Goal: Task Accomplishment & Management: Complete application form

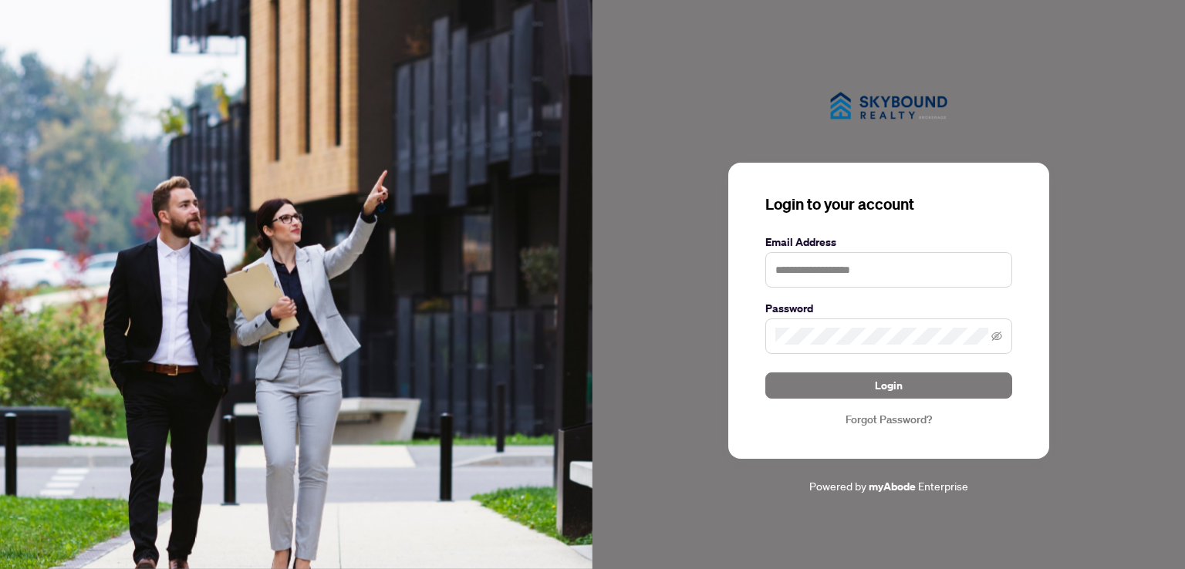
click at [507, 507] on img at bounding box center [296, 284] width 592 height 569
click at [788, 279] on input "text" at bounding box center [888, 269] width 247 height 35
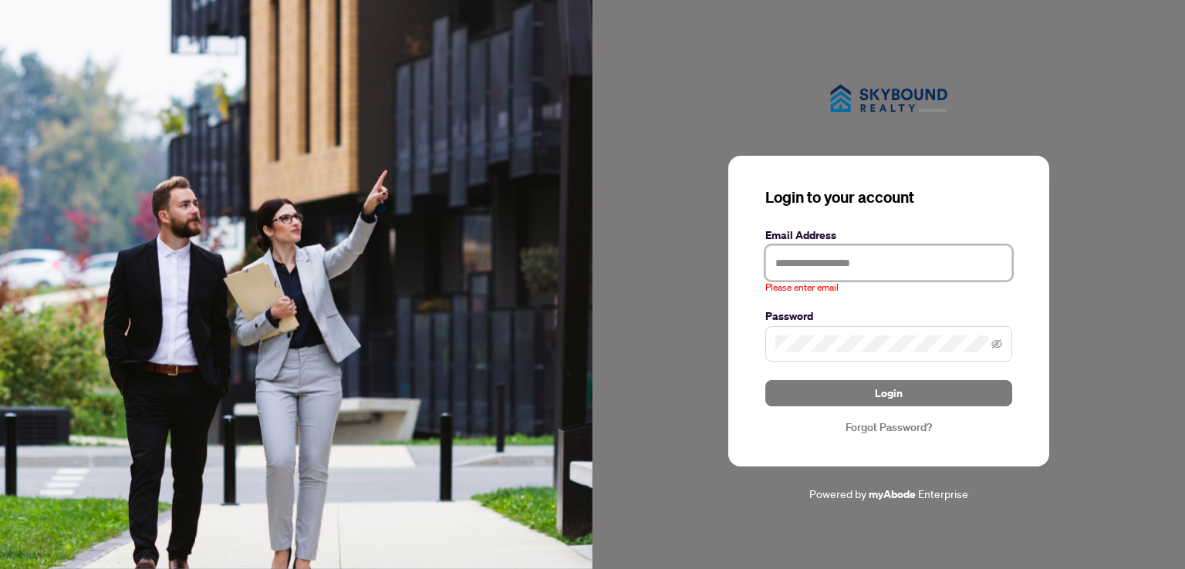
type input "*"
type input "**********"
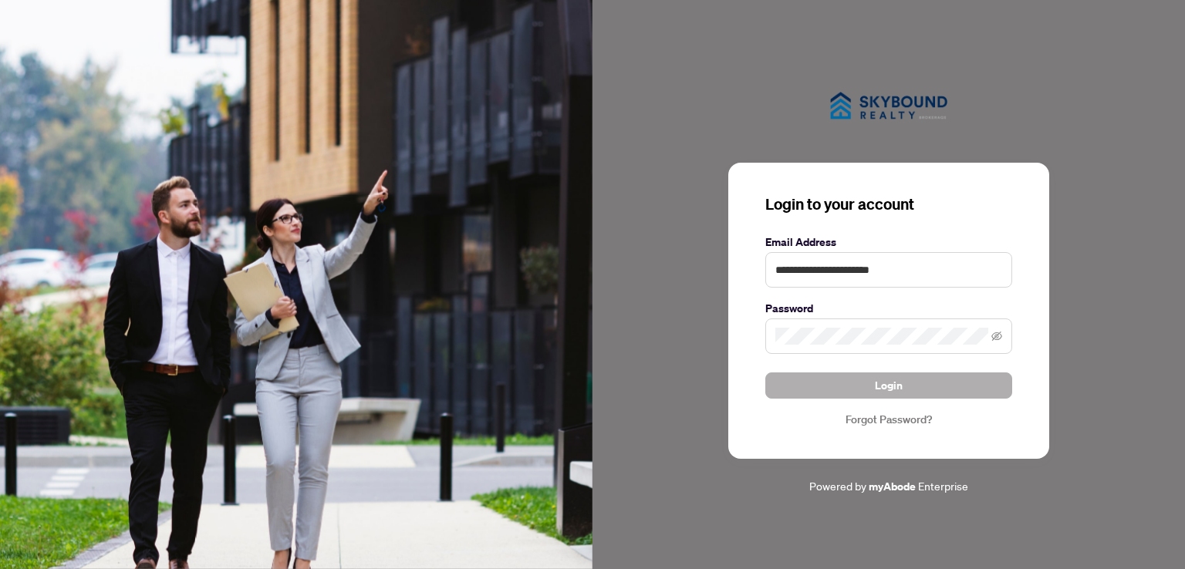
click at [824, 384] on button "Login" at bounding box center [888, 385] width 247 height 26
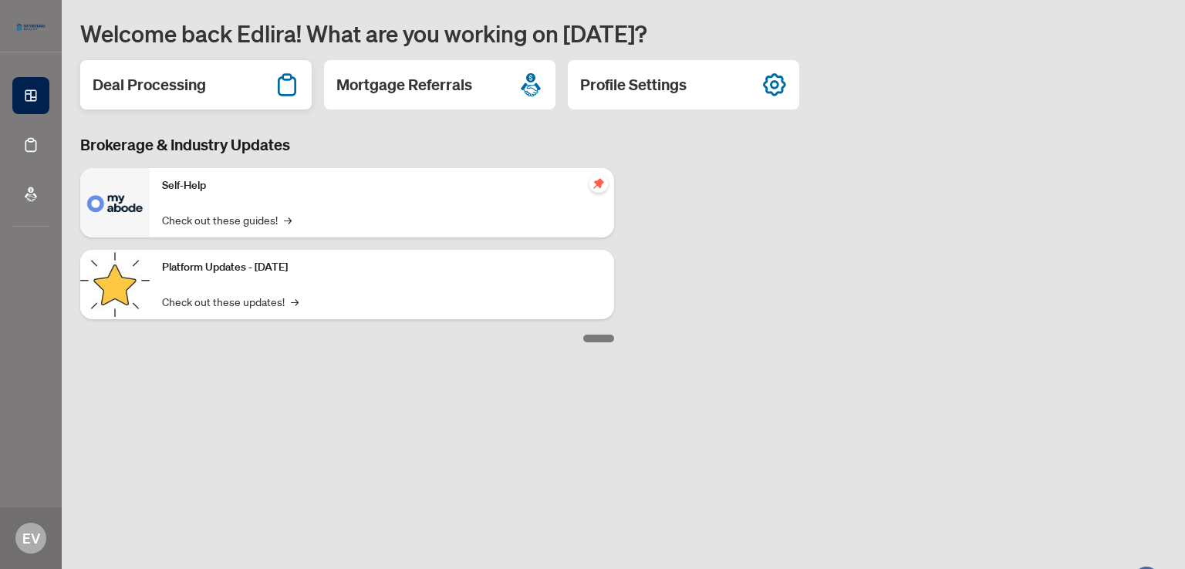
click at [203, 88] on h2 "Deal Processing" at bounding box center [149, 85] width 113 height 22
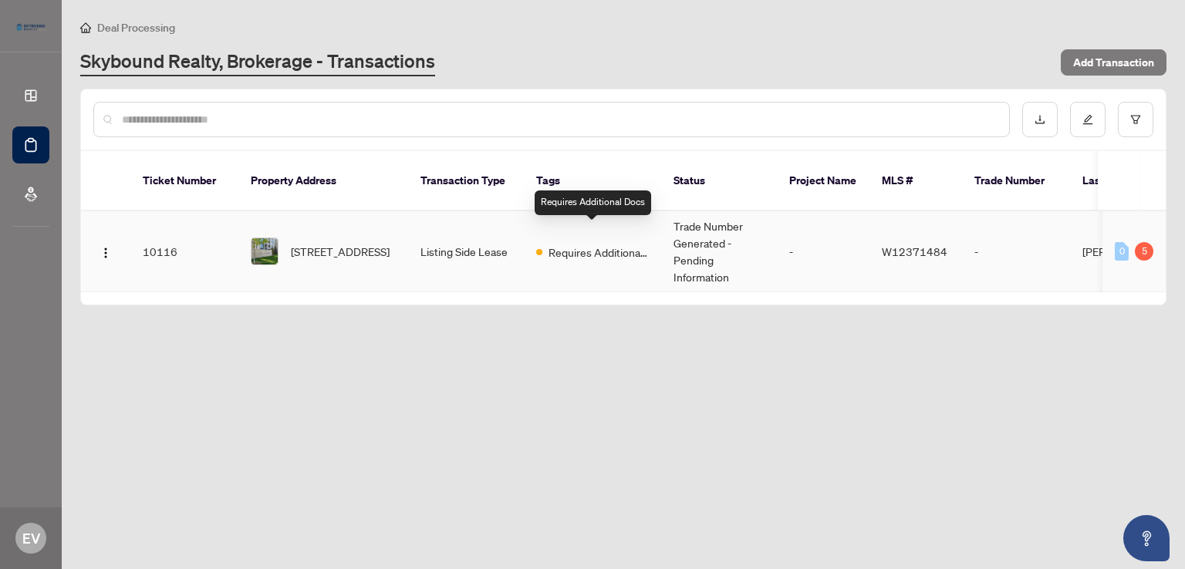
click at [583, 244] on span "Requires Additional Docs" at bounding box center [598, 252] width 100 height 17
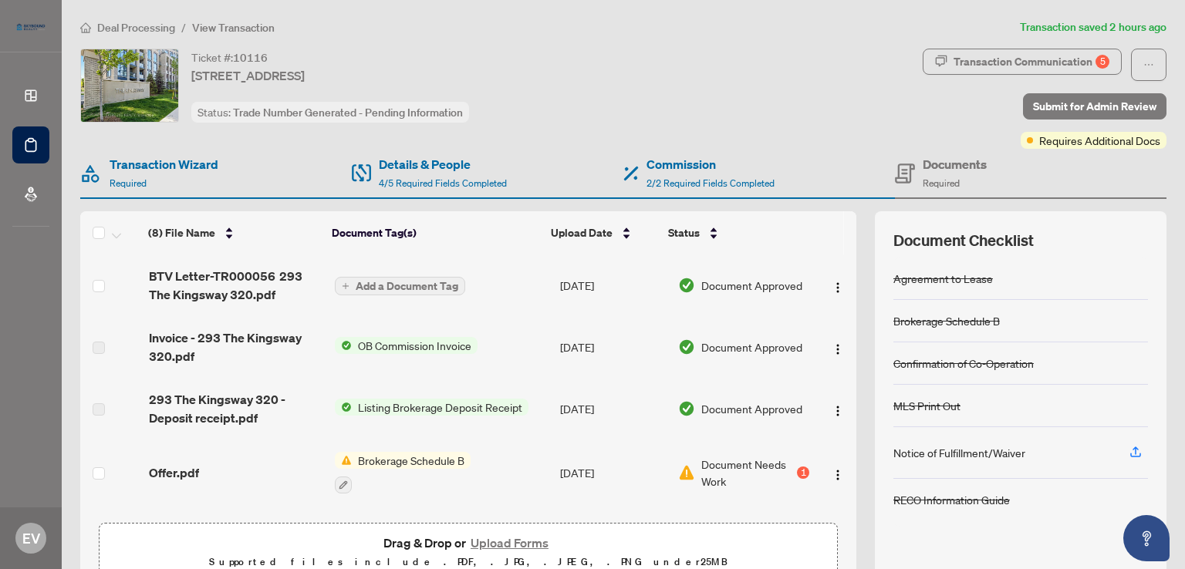
click at [411, 345] on span "OB Commission Invoice" at bounding box center [415, 345] width 126 height 17
click at [406, 394] on span "OB Commission Invoice" at bounding box center [396, 397] width 126 height 17
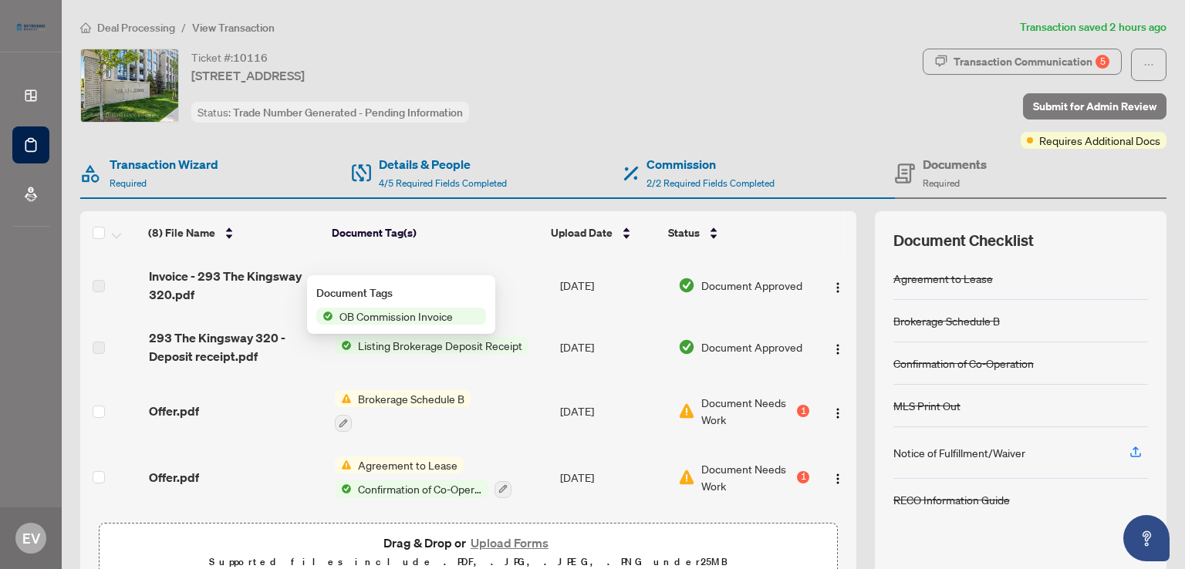
scroll to position [90, 0]
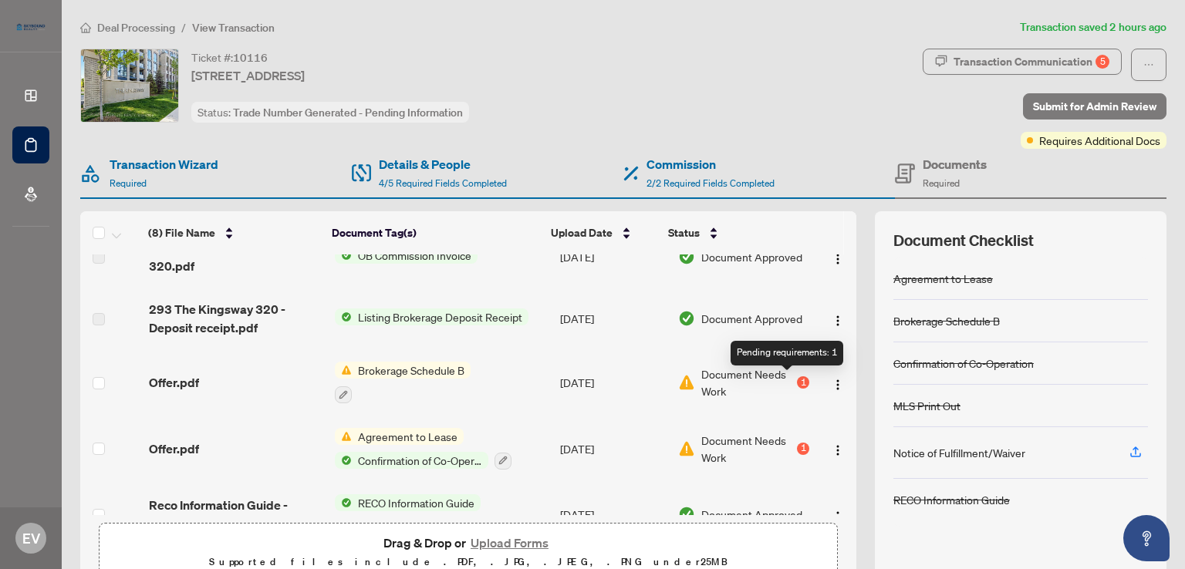
click at [797, 379] on div "1" at bounding box center [803, 382] width 12 height 12
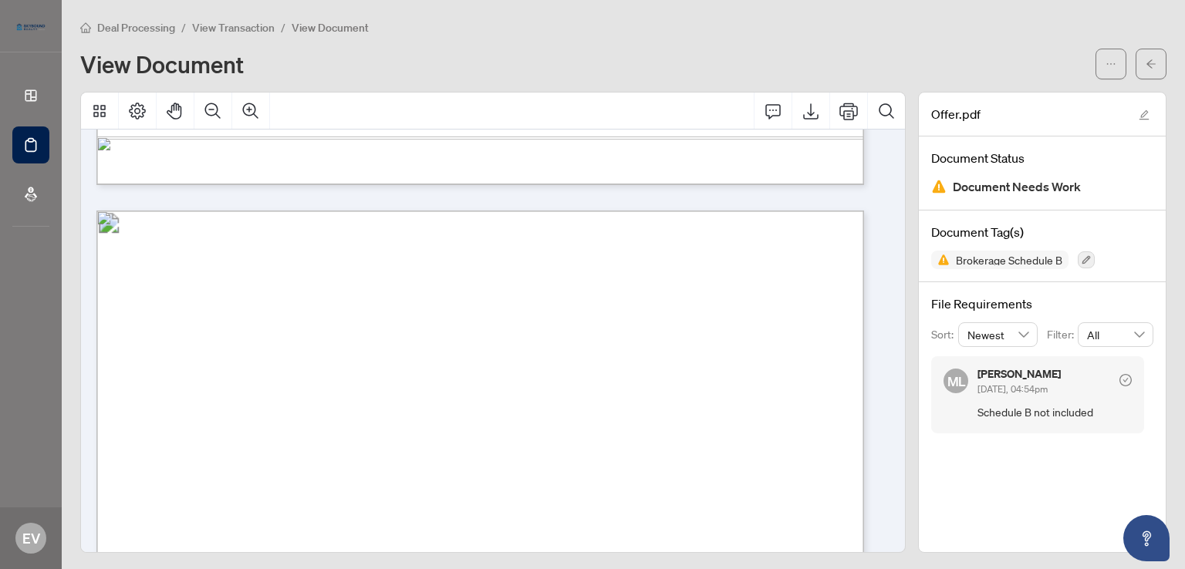
scroll to position [4008, 0]
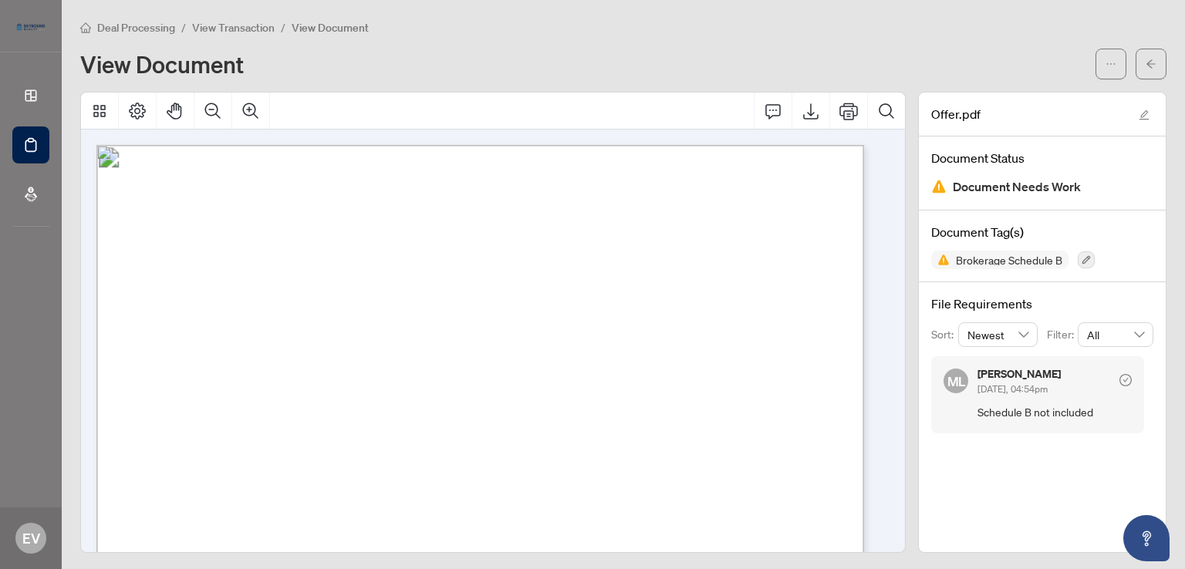
click at [19, 45] on div at bounding box center [31, 26] width 62 height 52
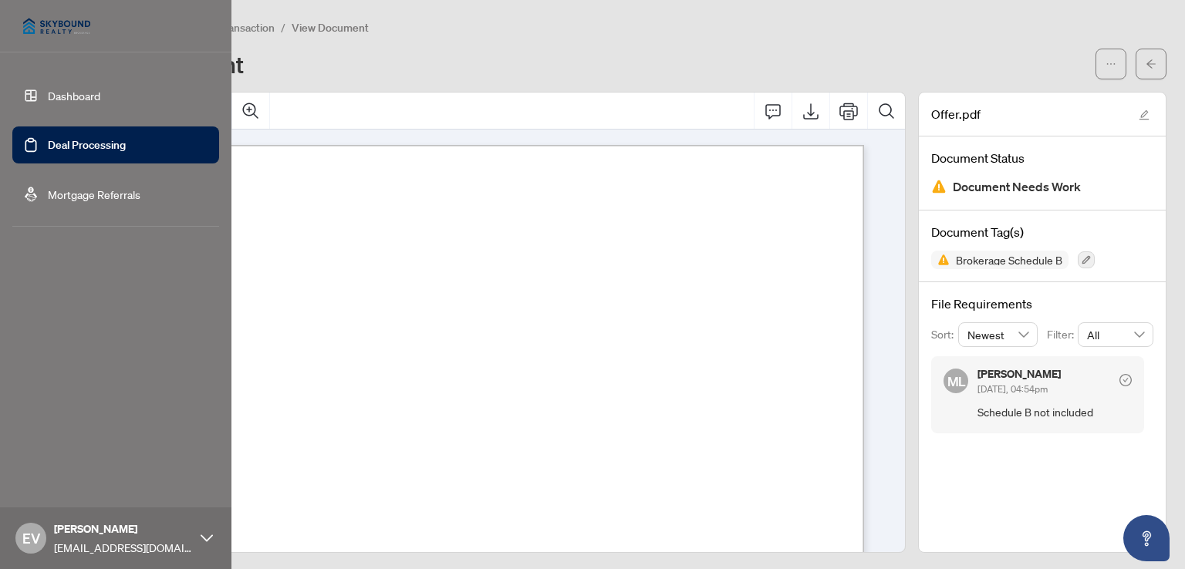
click at [57, 144] on link "Deal Processing" at bounding box center [87, 145] width 78 height 14
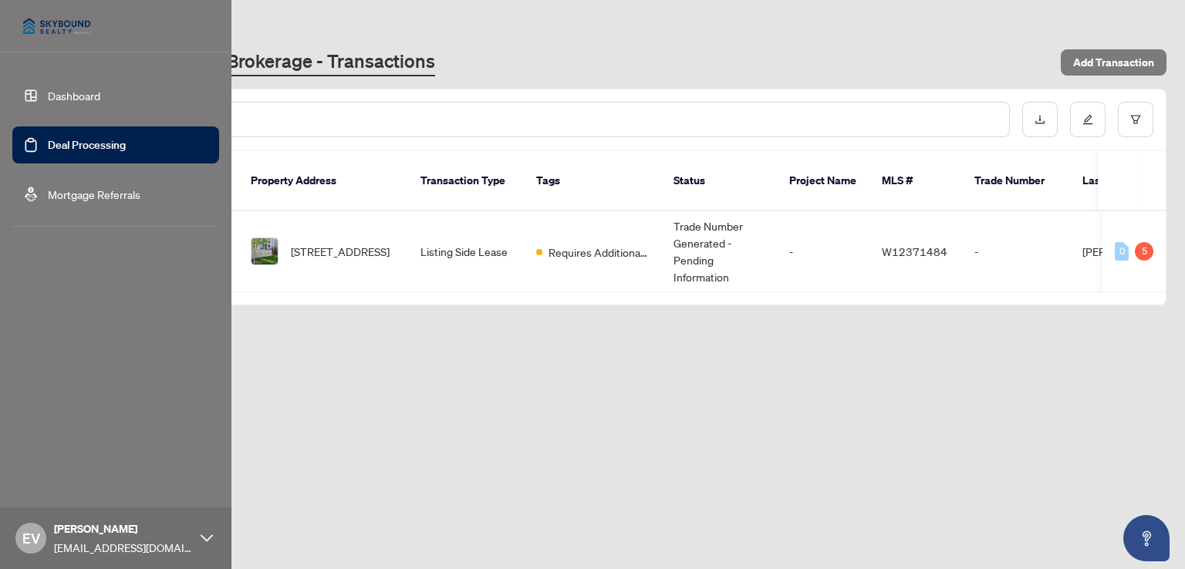
click at [63, 93] on link "Dashboard" at bounding box center [74, 96] width 52 height 14
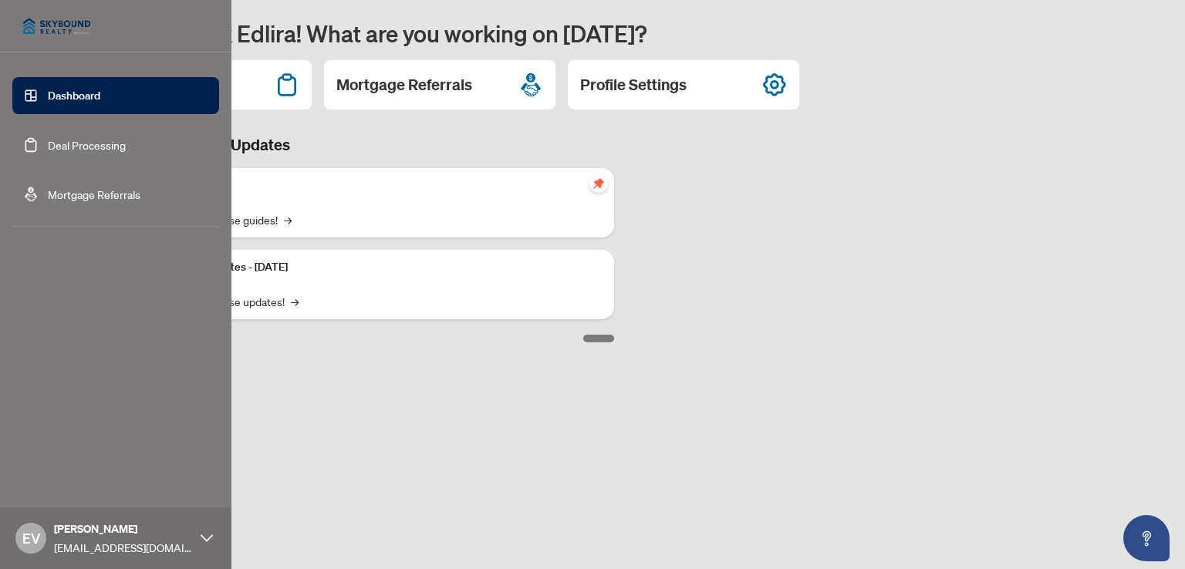
click at [87, 145] on link "Deal Processing" at bounding box center [87, 145] width 78 height 14
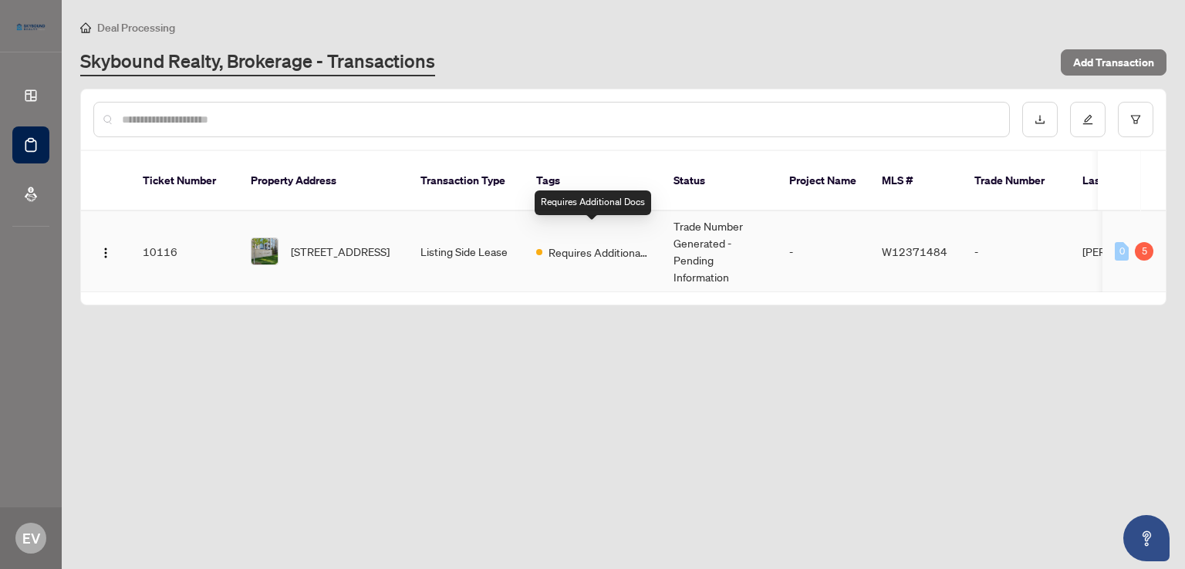
click at [602, 244] on span "Requires Additional Docs" at bounding box center [598, 252] width 100 height 17
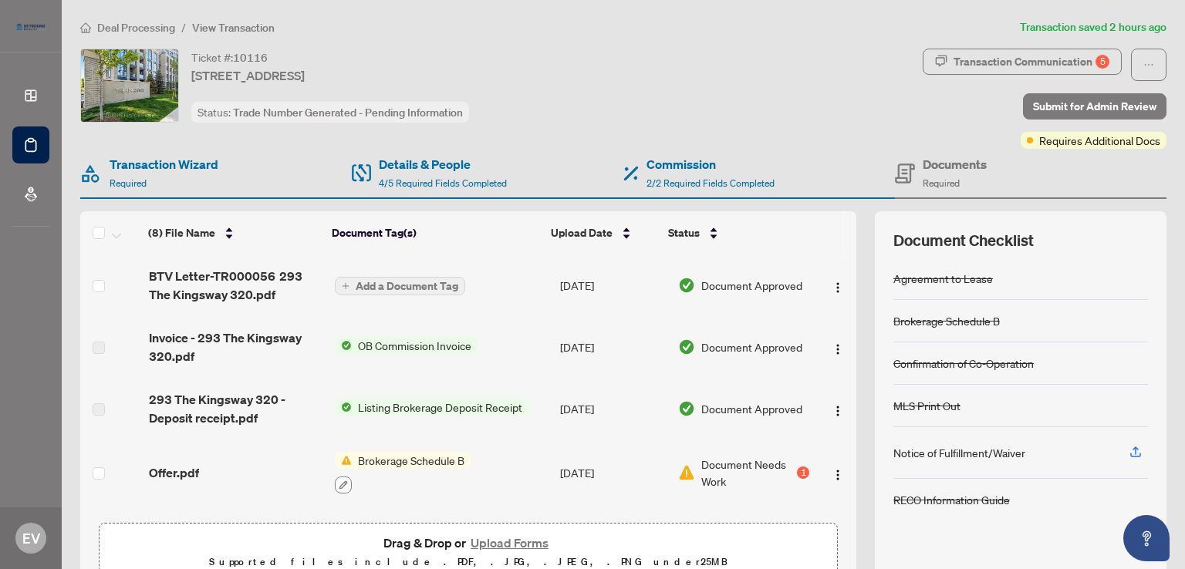
click at [339, 482] on icon "button" at bounding box center [343, 484] width 9 height 9
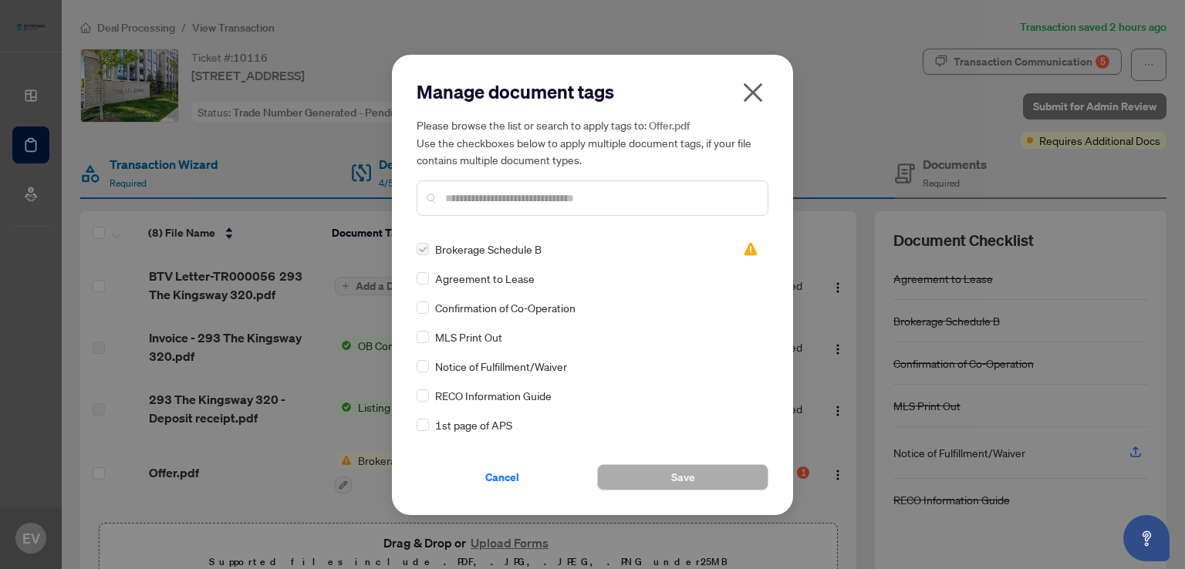
click at [757, 94] on icon "close" at bounding box center [752, 92] width 25 height 25
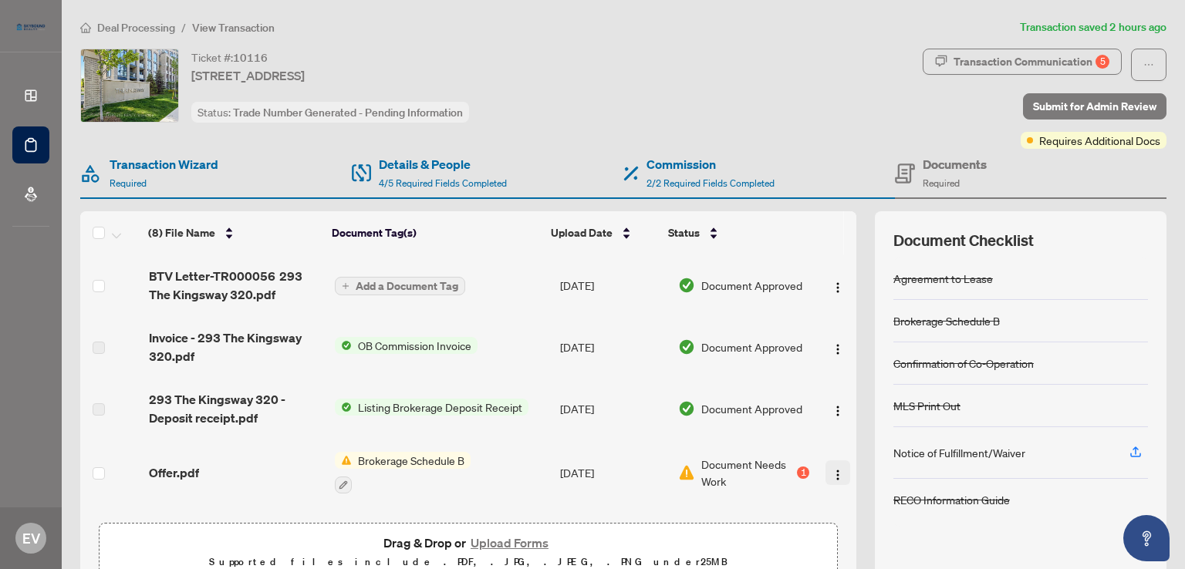
click at [831, 476] on img "button" at bounding box center [837, 475] width 12 height 12
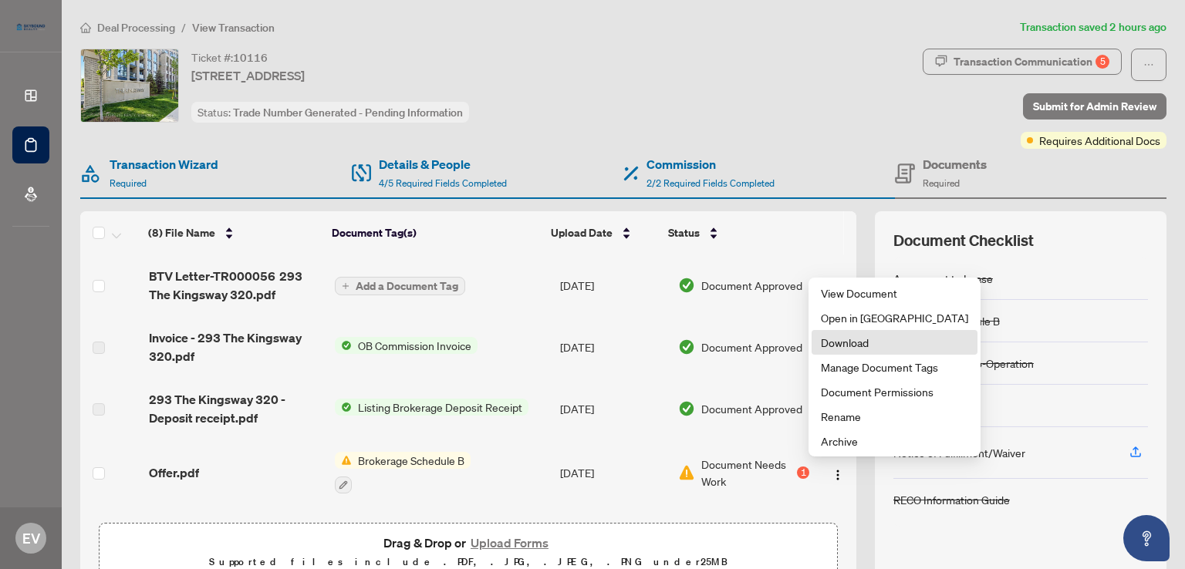
click at [860, 340] on span "Download" at bounding box center [894, 342] width 147 height 17
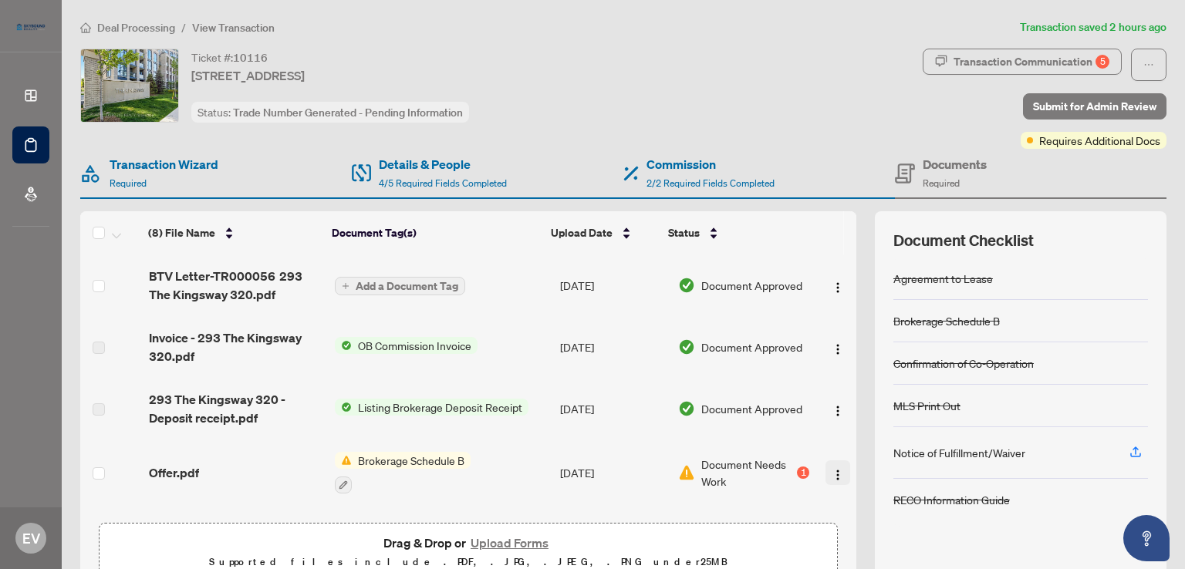
click at [831, 473] on img "button" at bounding box center [837, 475] width 12 height 12
click at [345, 479] on button "button" at bounding box center [343, 485] width 17 height 17
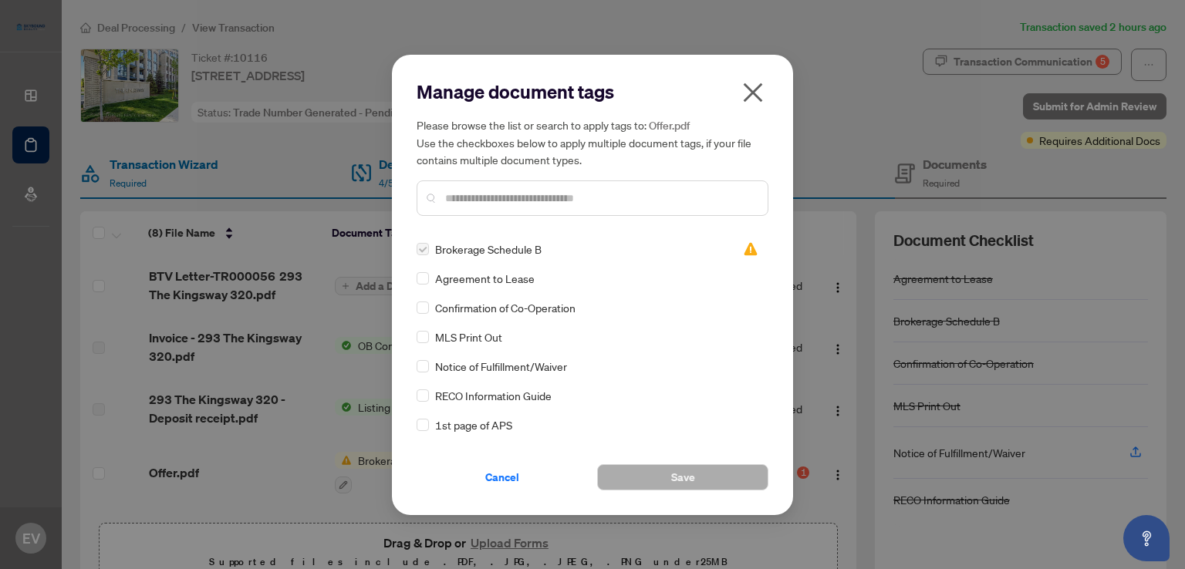
click at [584, 195] on input "text" at bounding box center [600, 198] width 310 height 17
click at [750, 93] on icon "close" at bounding box center [752, 92] width 19 height 19
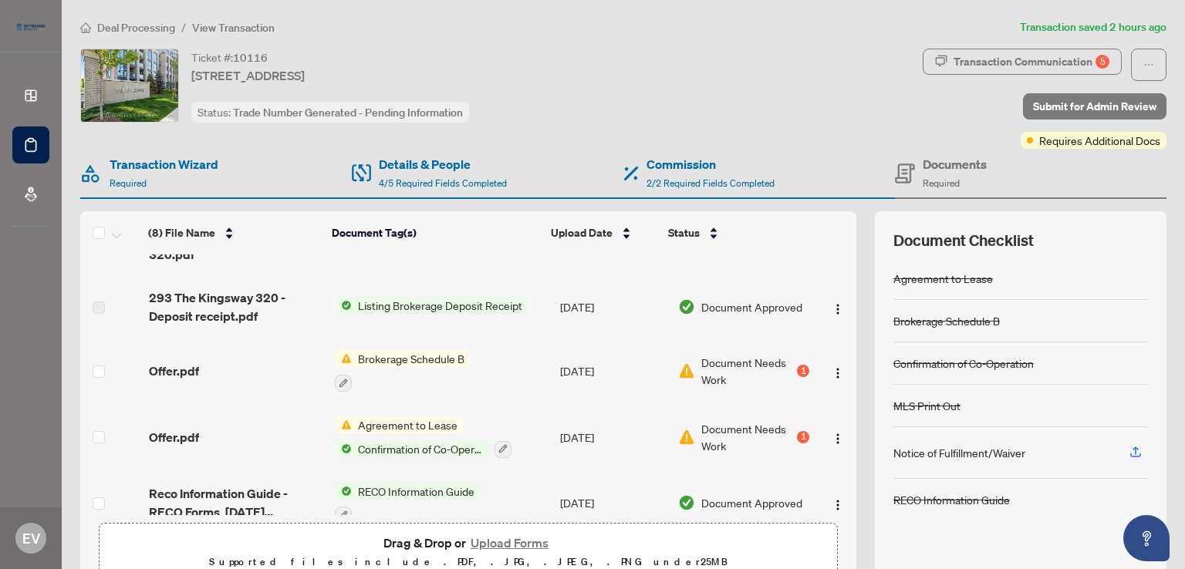
scroll to position [100, 0]
click at [831, 369] on img "button" at bounding box center [837, 375] width 12 height 12
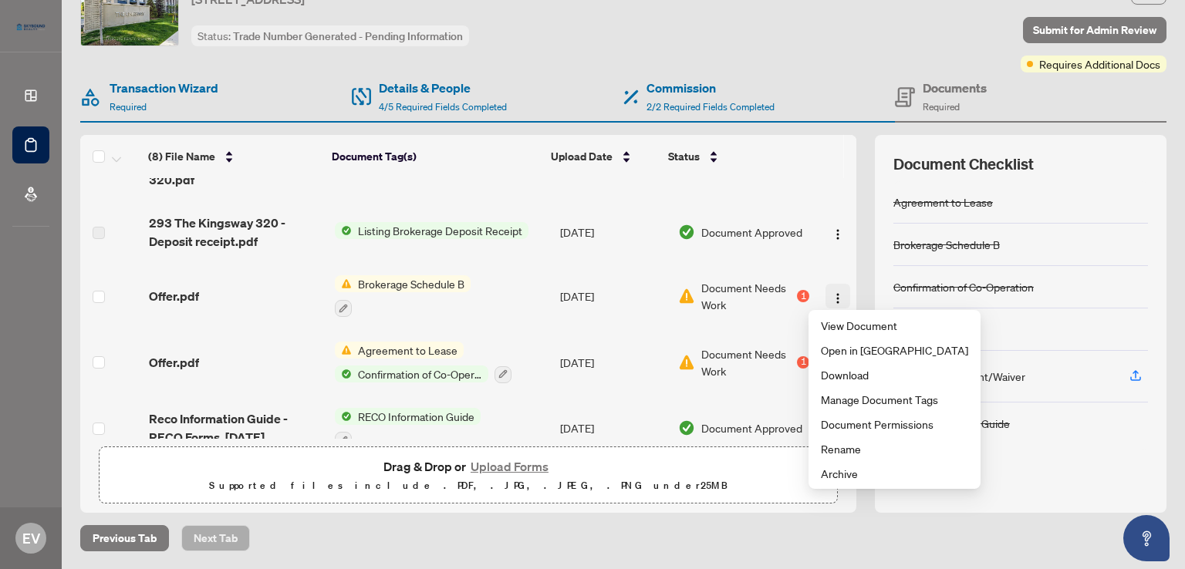
scroll to position [76, 0]
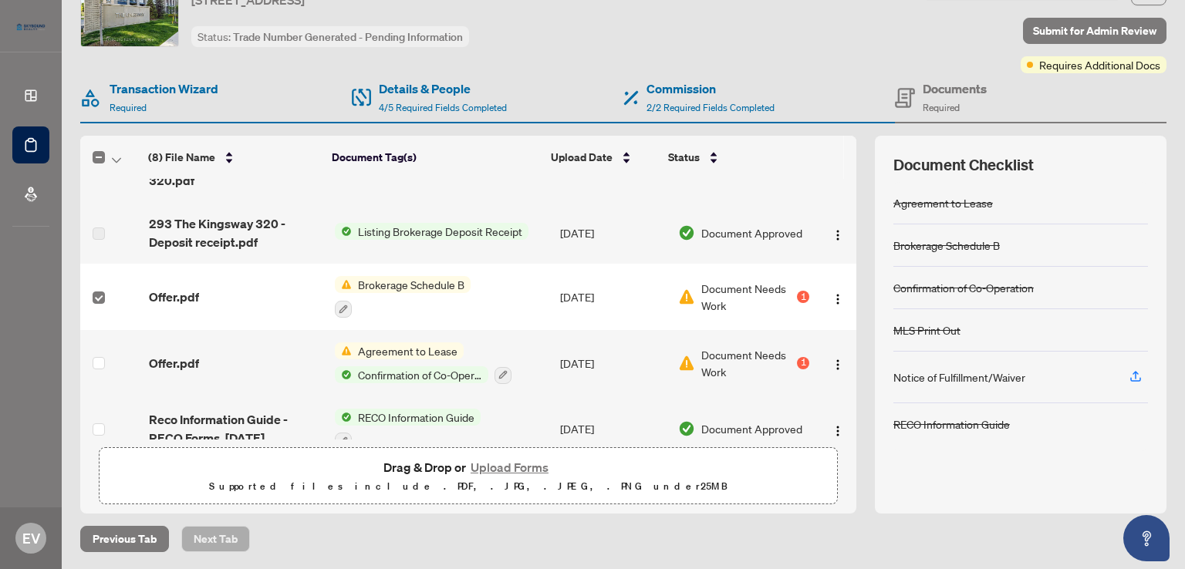
click at [502, 469] on button "Upload Forms" at bounding box center [509, 467] width 87 height 20
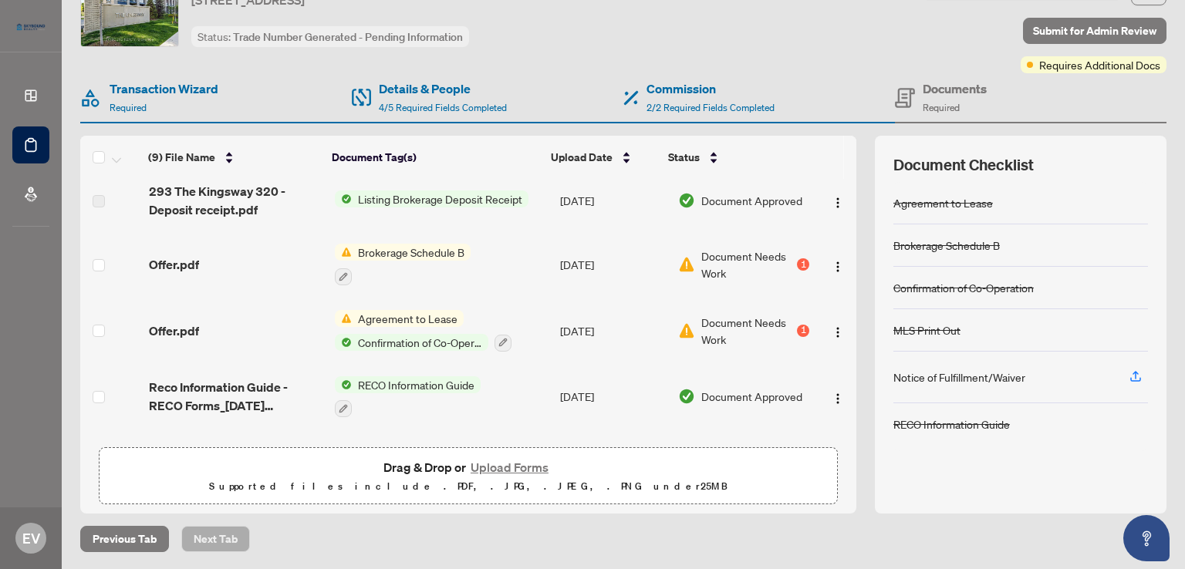
scroll to position [197, 0]
click at [701, 321] on span "Document Needs Work" at bounding box center [747, 329] width 93 height 34
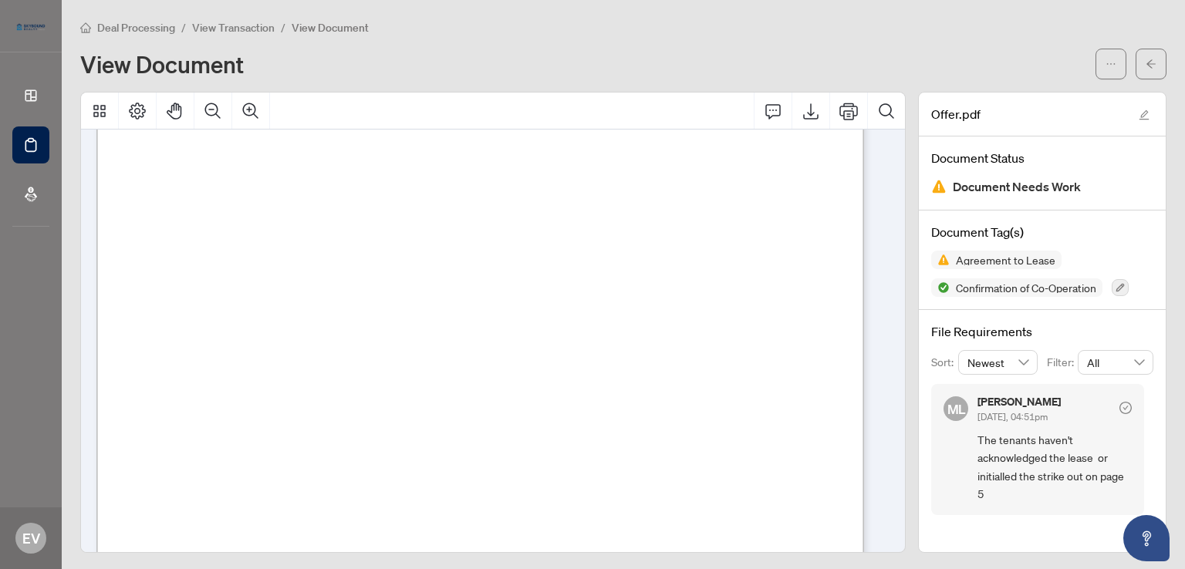
scroll to position [4204, 0]
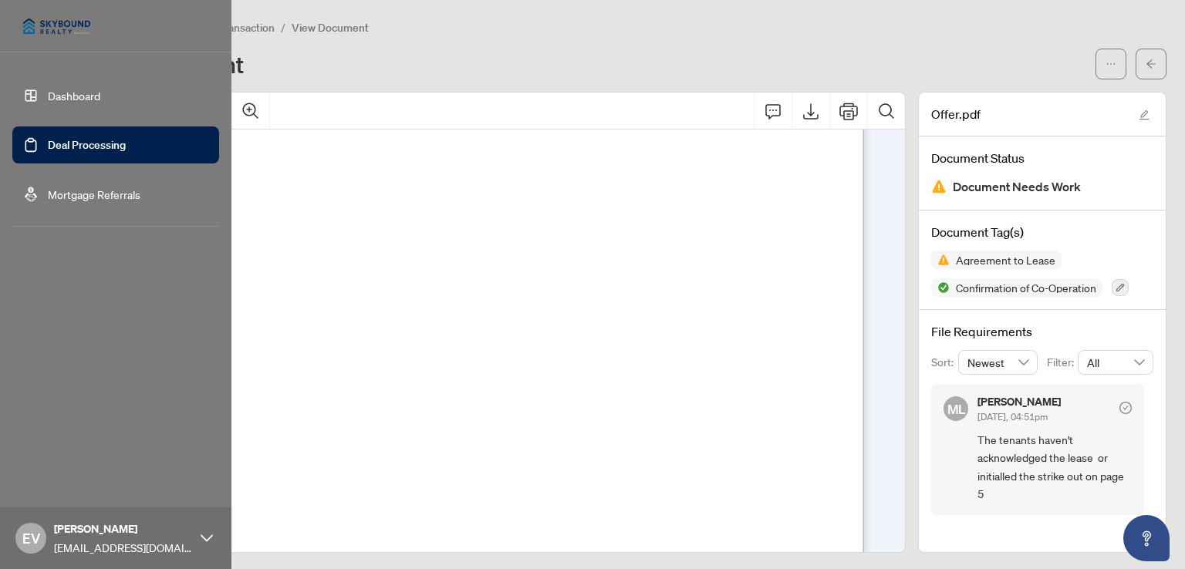
click at [72, 149] on link "Deal Processing" at bounding box center [87, 145] width 78 height 14
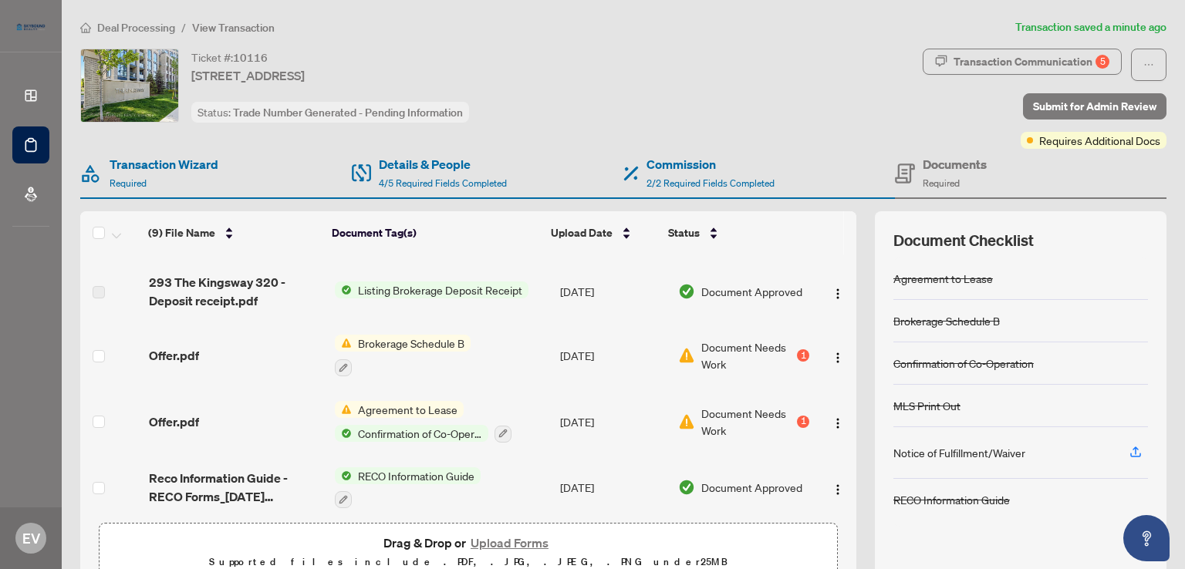
scroll to position [197, 0]
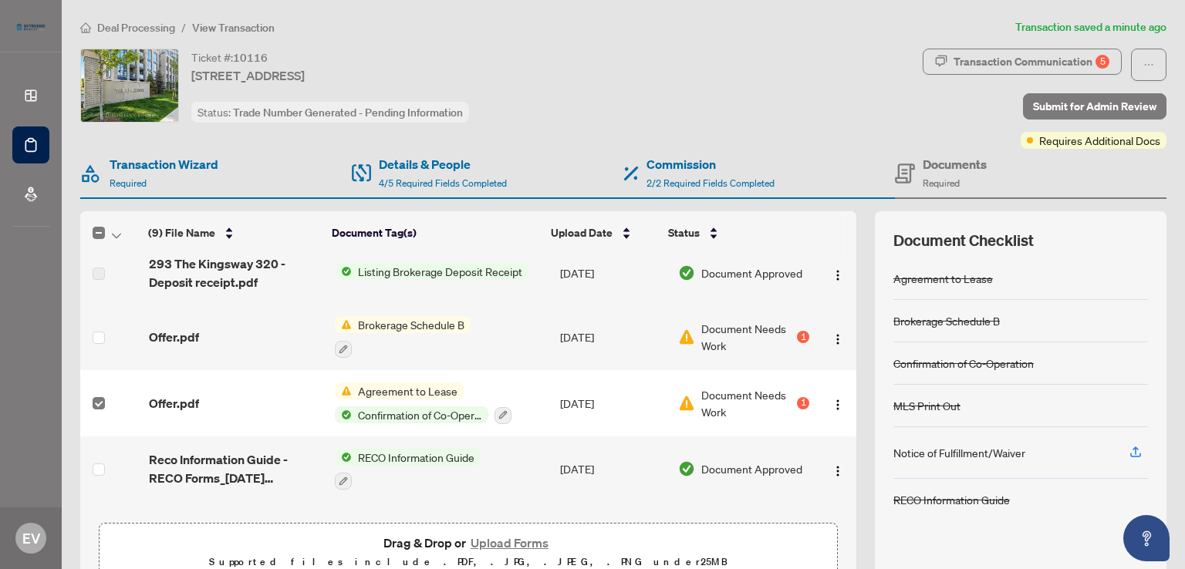
click at [490, 544] on button "Upload Forms" at bounding box center [509, 543] width 87 height 20
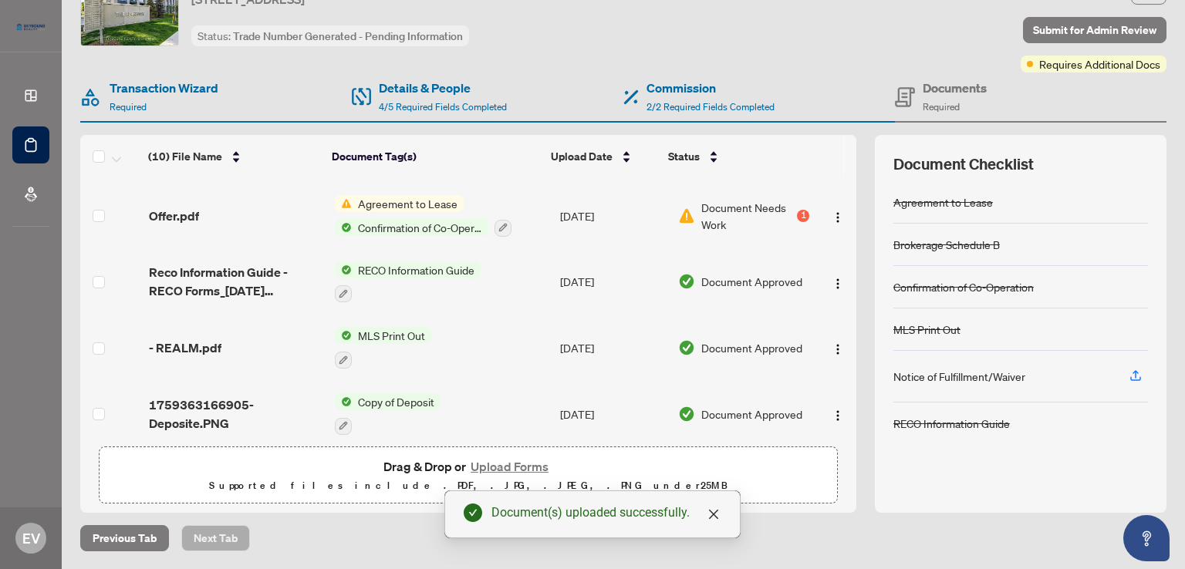
scroll to position [368, 0]
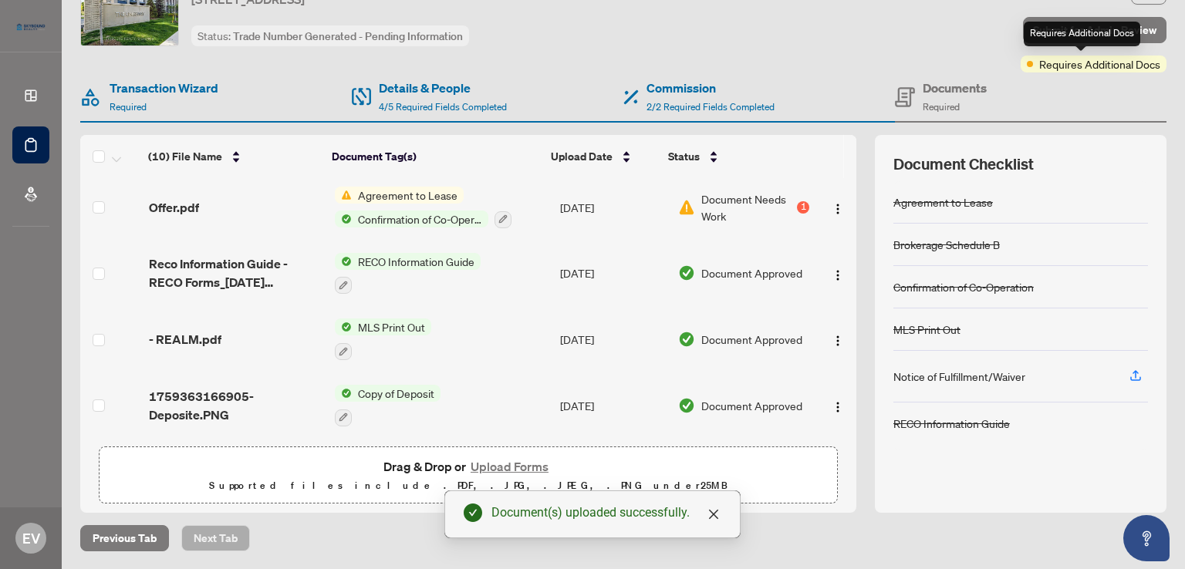
click at [1070, 57] on span "Requires Additional Docs" at bounding box center [1099, 64] width 121 height 17
click at [1070, 69] on span "Requires Additional Docs" at bounding box center [1099, 64] width 121 height 17
click at [1026, 66] on span at bounding box center [1029, 64] width 6 height 6
click at [1047, 62] on span "Requires Additional Docs" at bounding box center [1099, 64] width 121 height 17
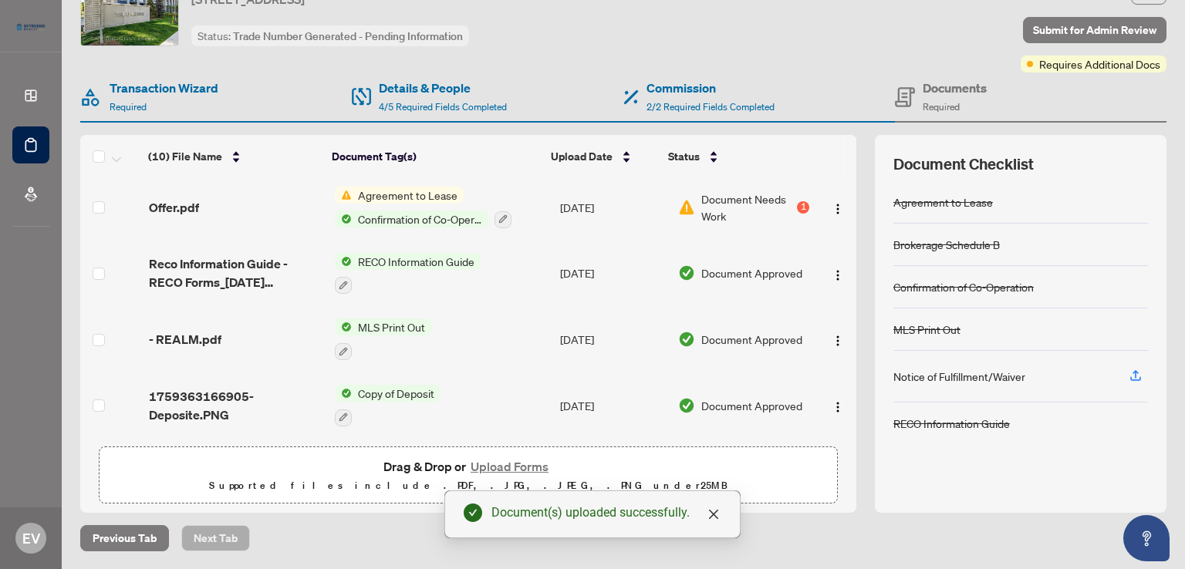
click at [922, 102] on span "Required" at bounding box center [940, 107] width 37 height 12
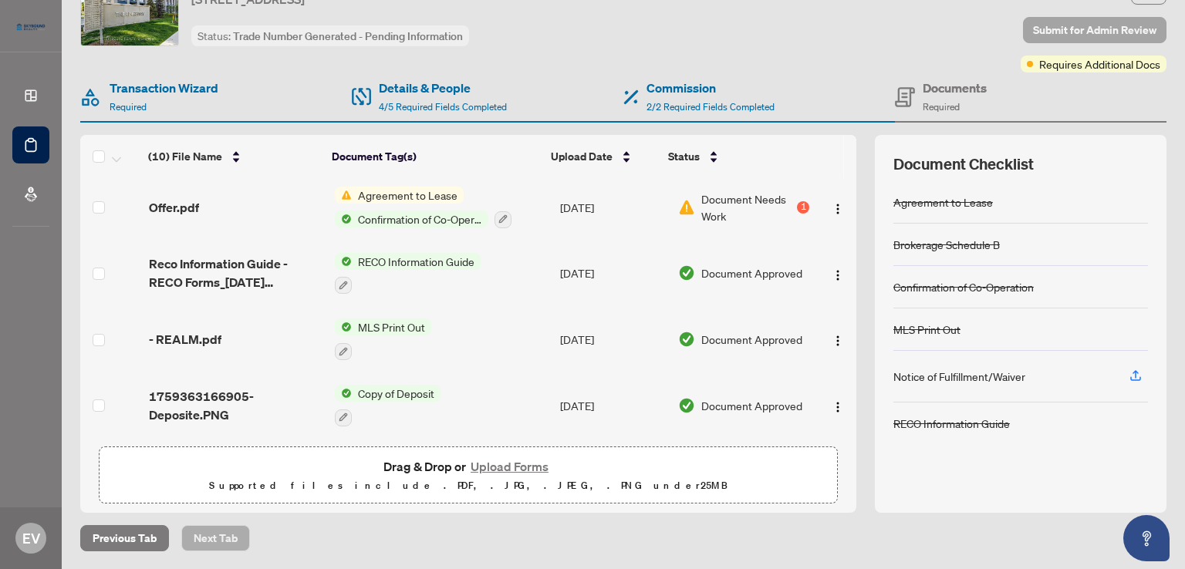
click at [1073, 29] on span "Submit for Admin Review" at bounding box center [1094, 30] width 123 height 25
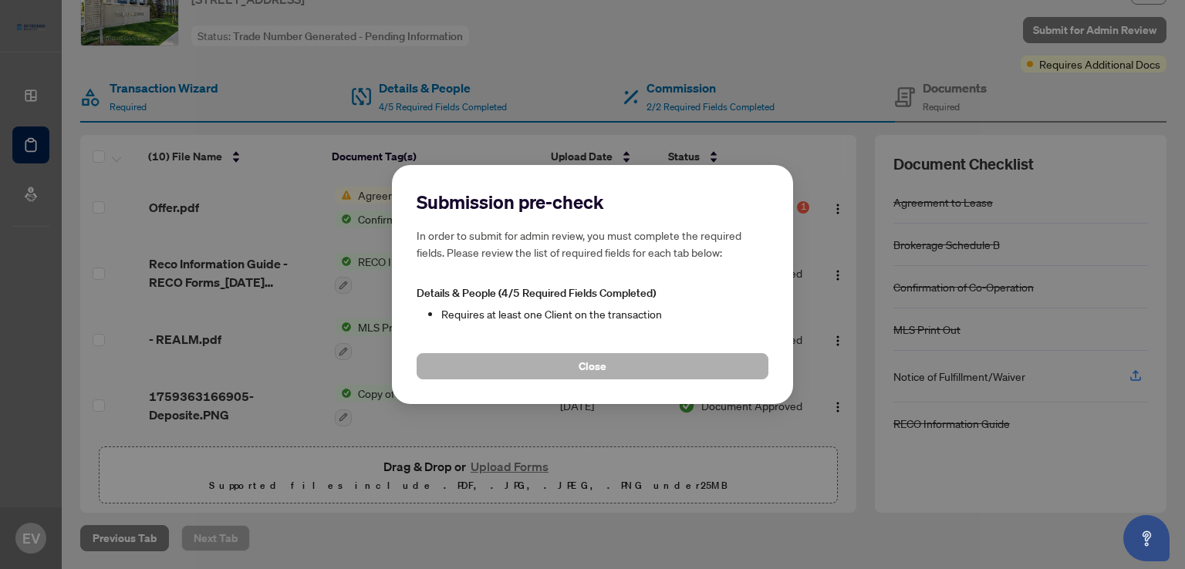
click at [679, 367] on button "Close" at bounding box center [592, 366] width 352 height 26
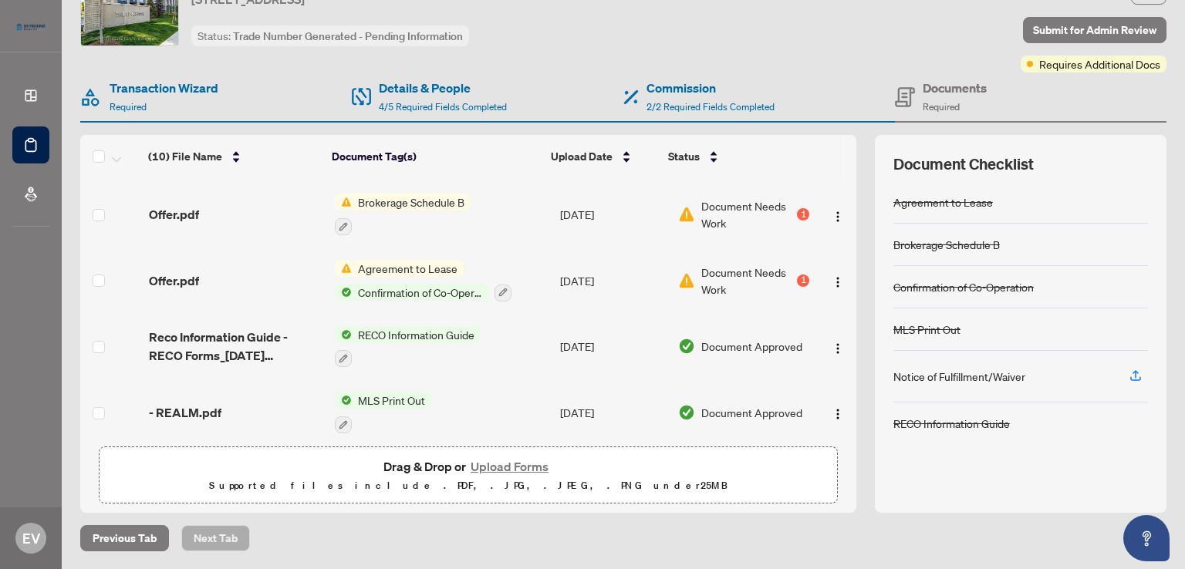
scroll to position [268, 0]
